Goal: Participate in discussion: Engage in conversation with other users on a specific topic

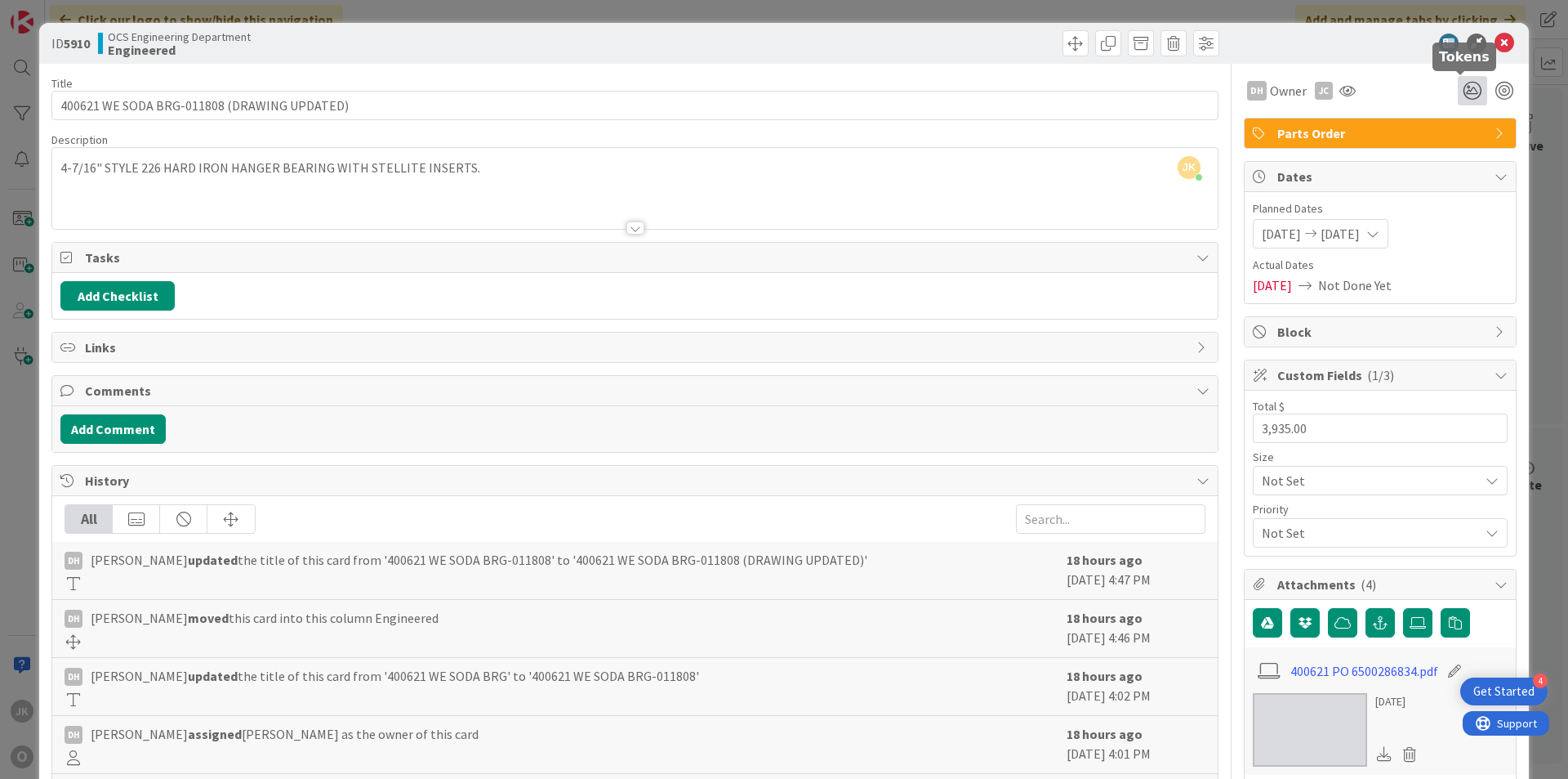
click at [1458, 90] on icon at bounding box center [1473, 91] width 29 height 29
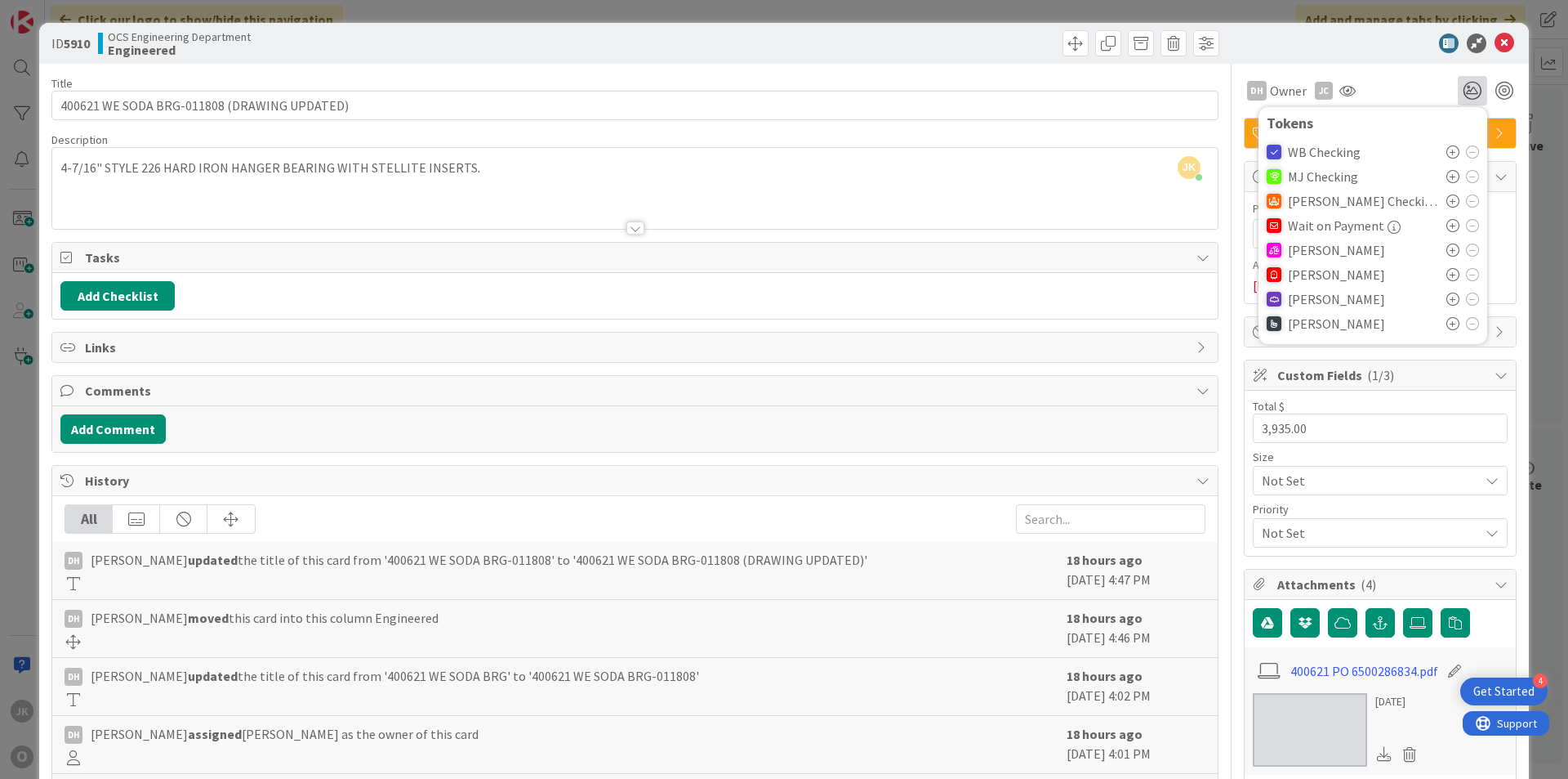
click at [1446, 252] on icon at bounding box center [1453, 250] width 13 height 13
click at [1479, 47] on div at bounding box center [1372, 43] width 289 height 19
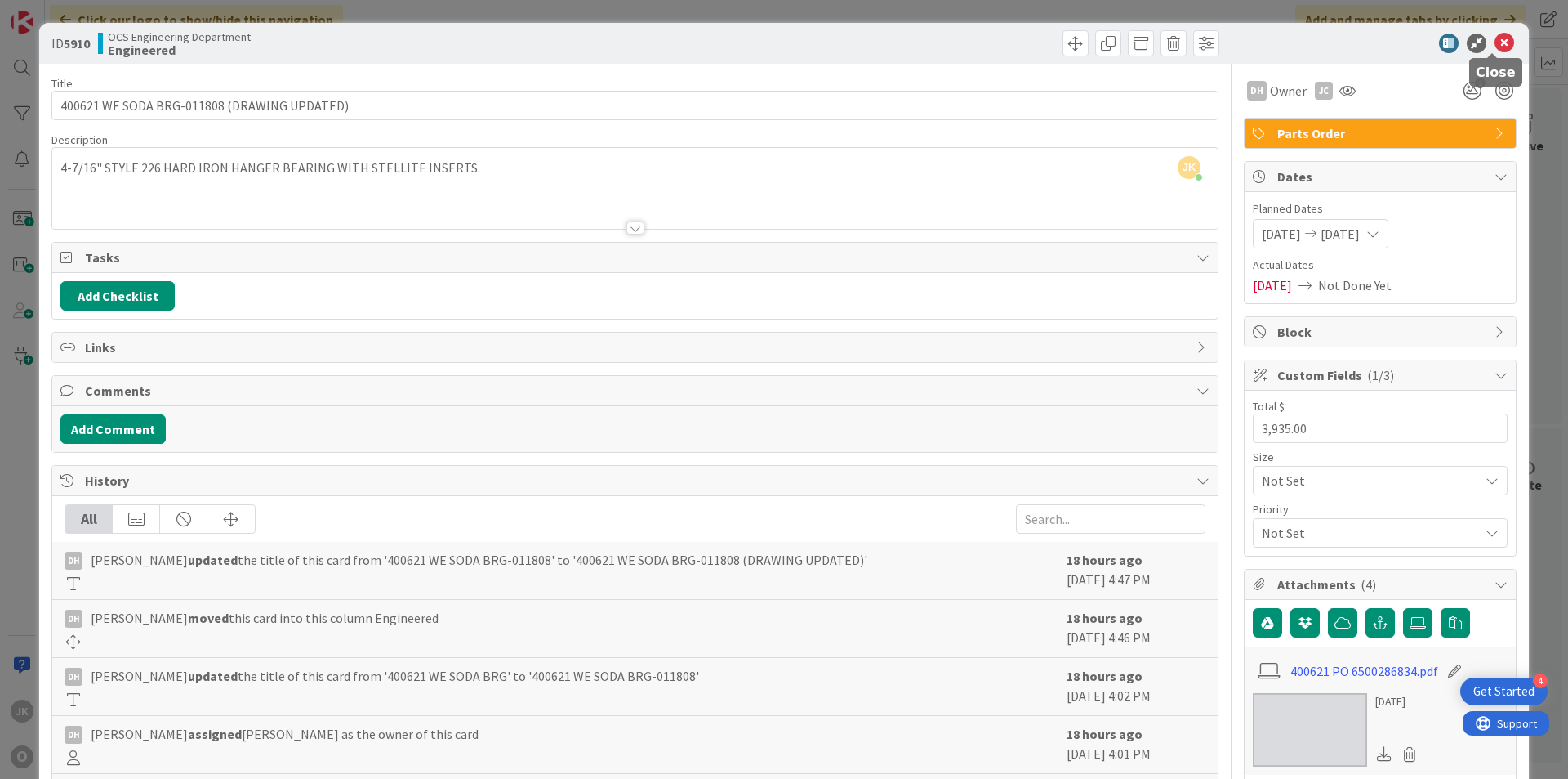
click at [1495, 44] on icon at bounding box center [1504, 43] width 19 height 19
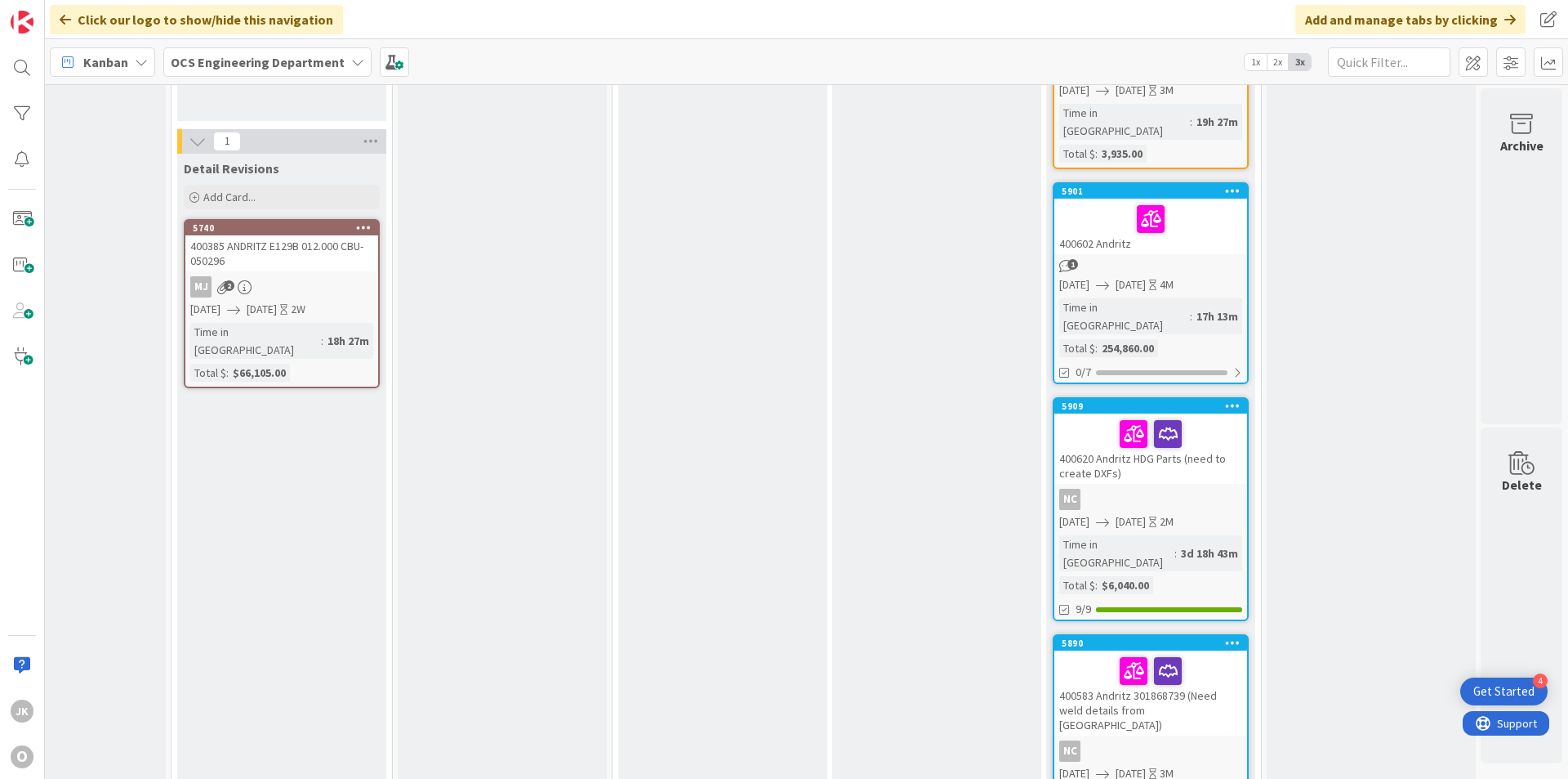
scroll to position [246, 1416]
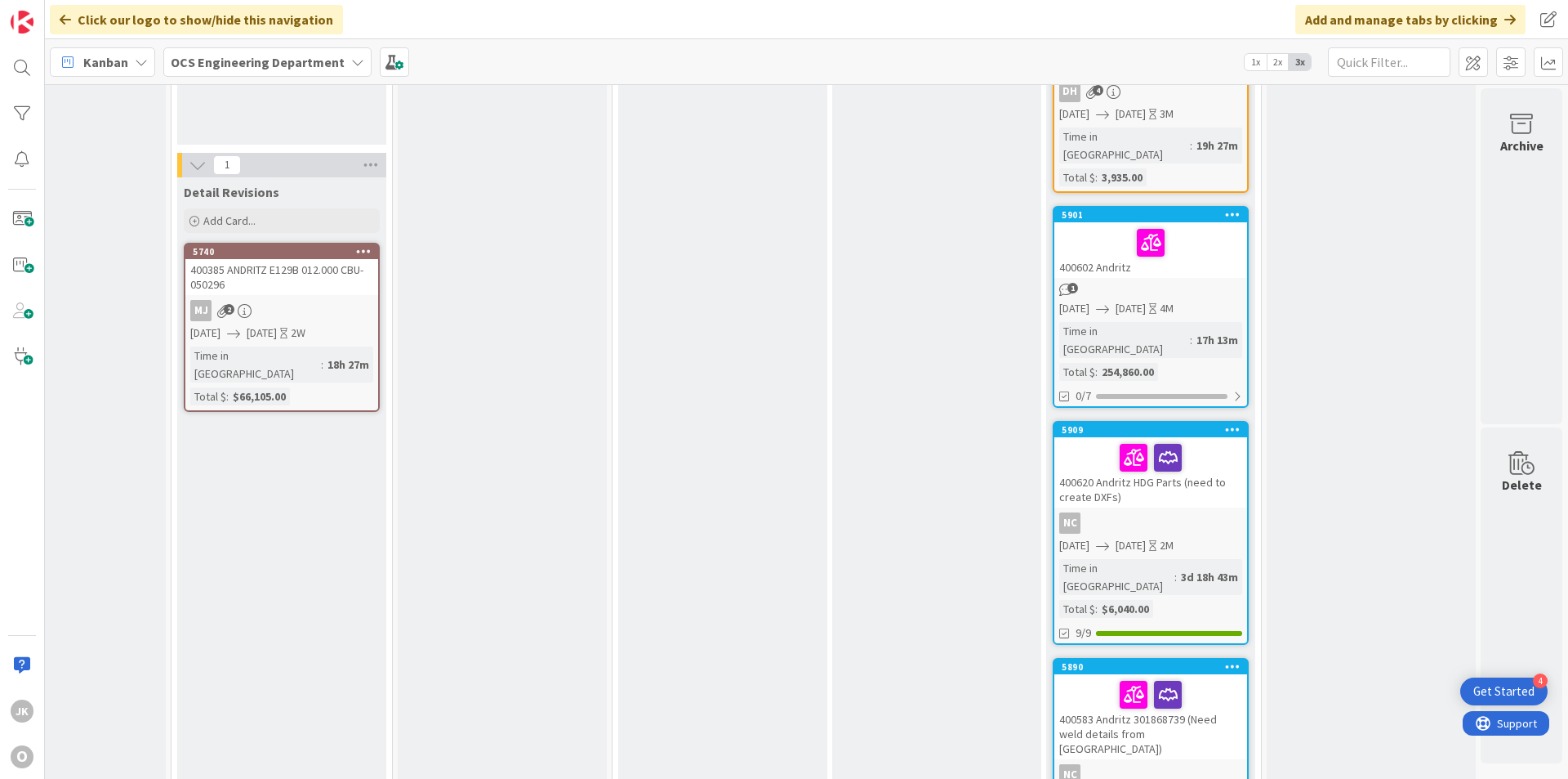
click at [1195, 441] on div at bounding box center [1151, 457] width 183 height 34
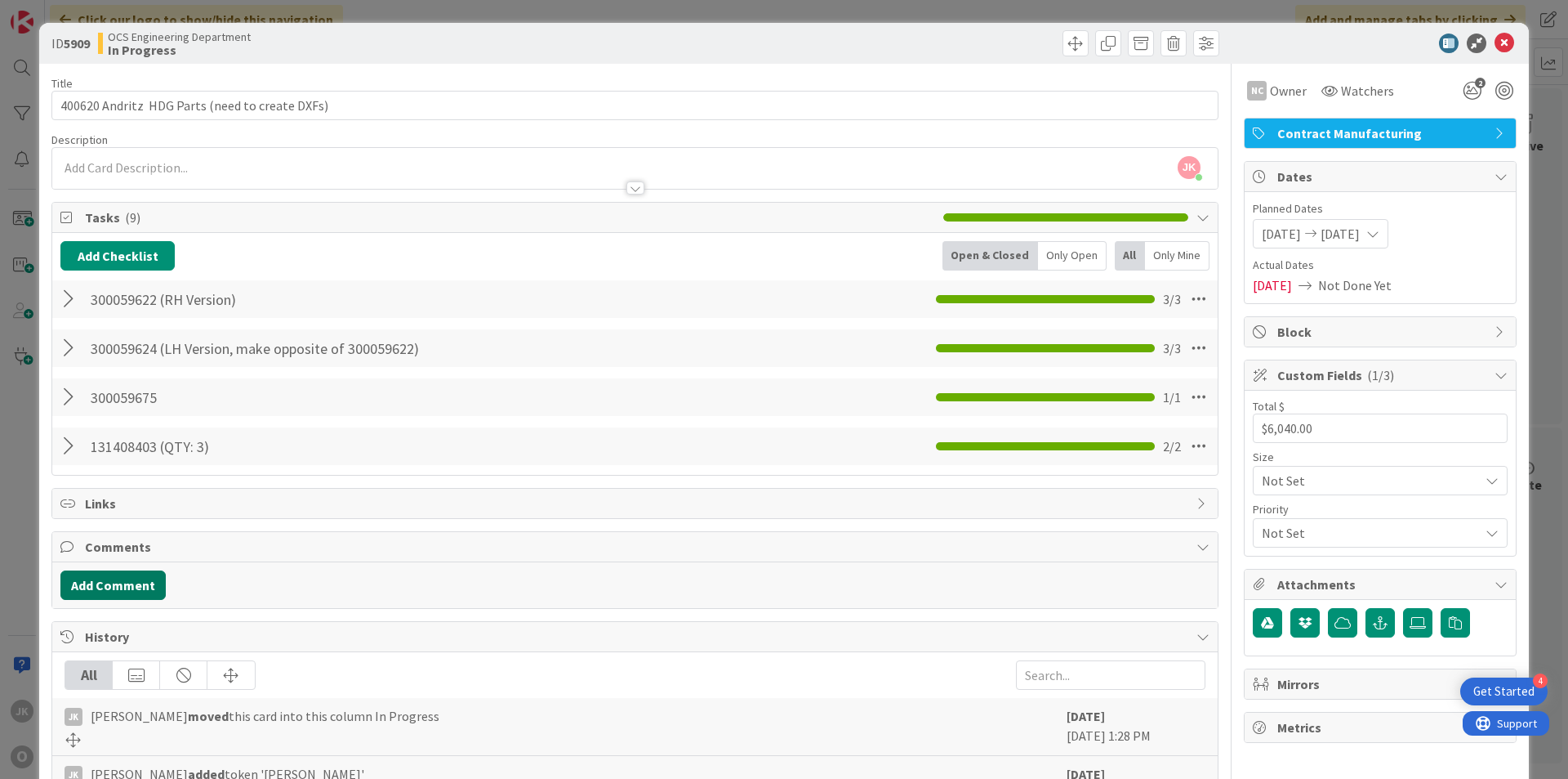
click at [109, 590] on button "Add Comment" at bounding box center [113, 585] width 105 height 29
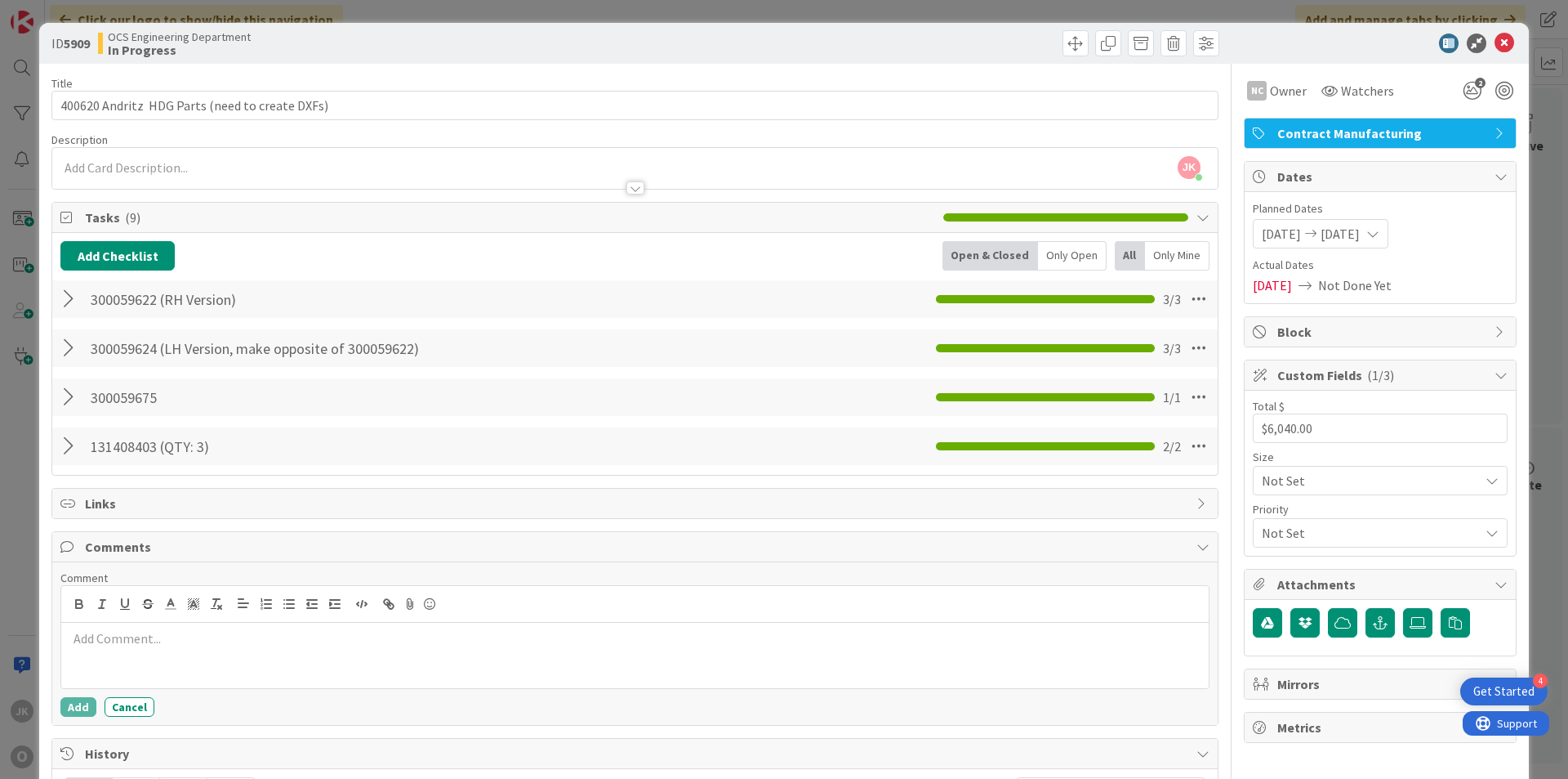
click at [138, 645] on p at bounding box center [635, 639] width 1135 height 19
click at [127, 715] on button "Cancel" at bounding box center [129, 707] width 49 height 19
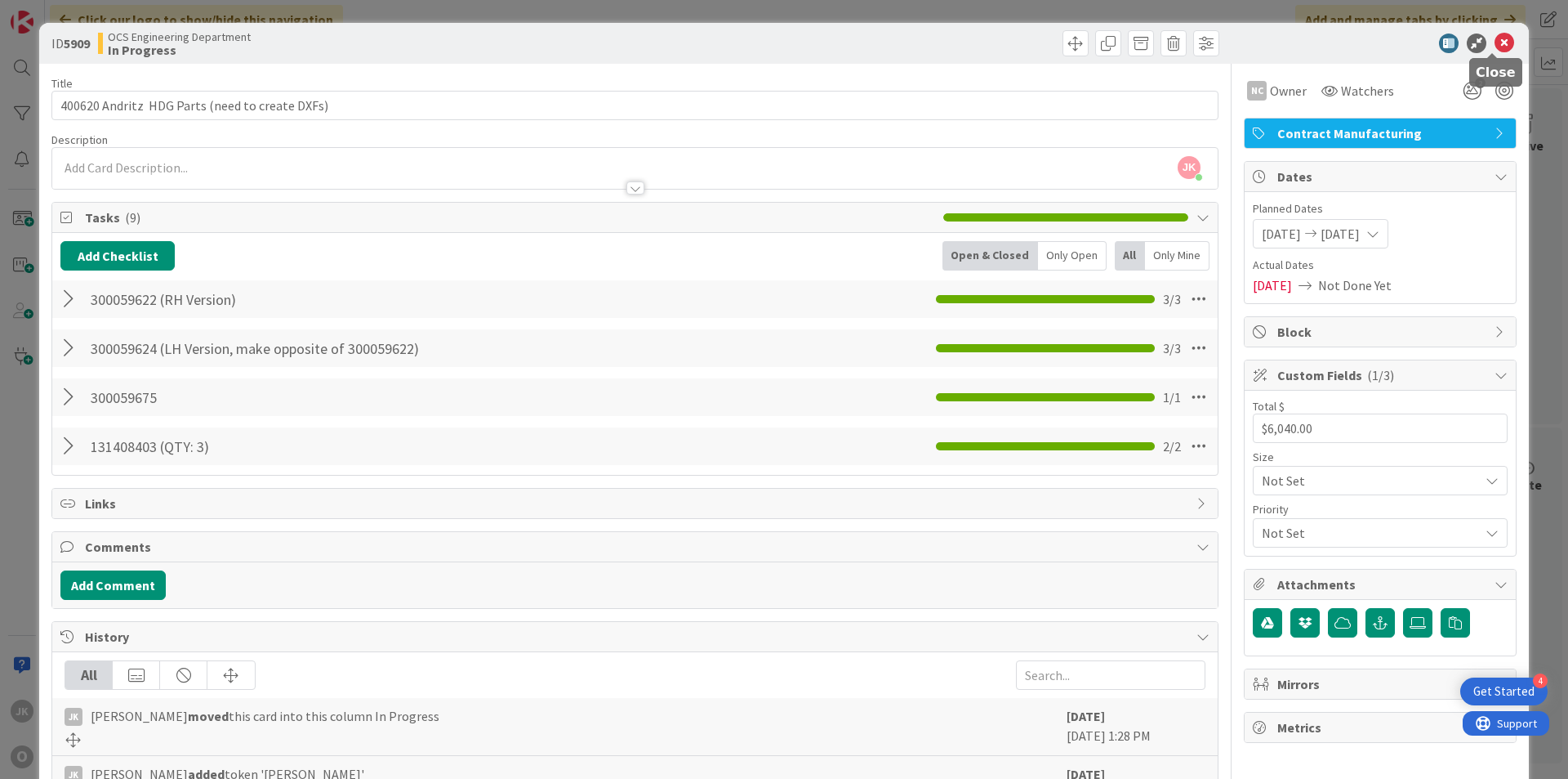
click at [1495, 41] on icon at bounding box center [1504, 43] width 19 height 19
